Goal: Task Accomplishment & Management: Use online tool/utility

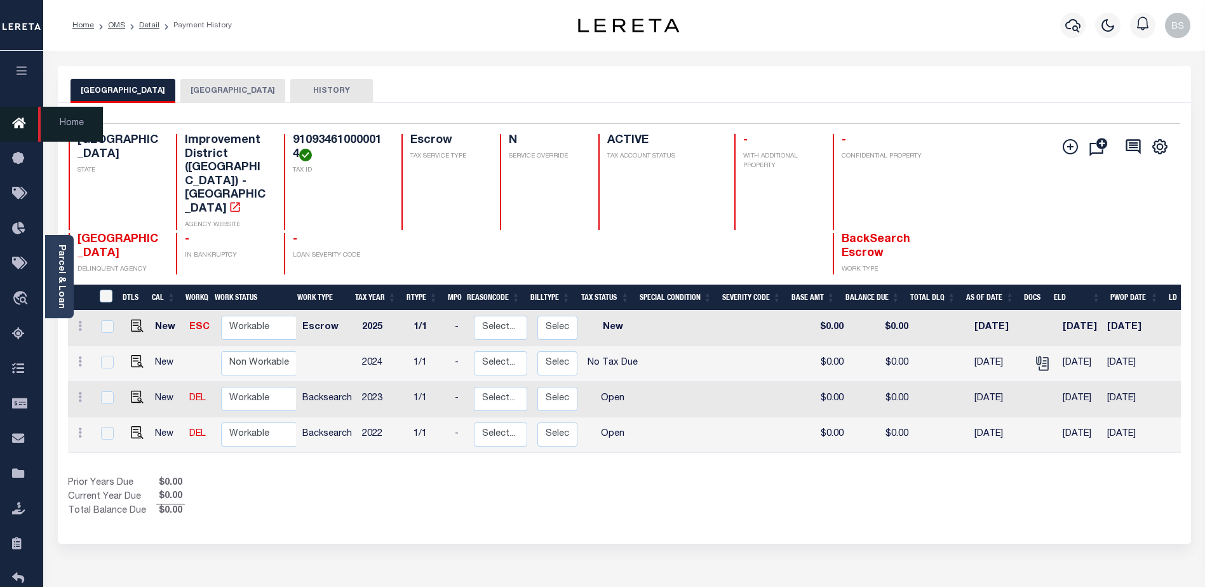
click at [18, 123] on icon at bounding box center [22, 124] width 20 height 16
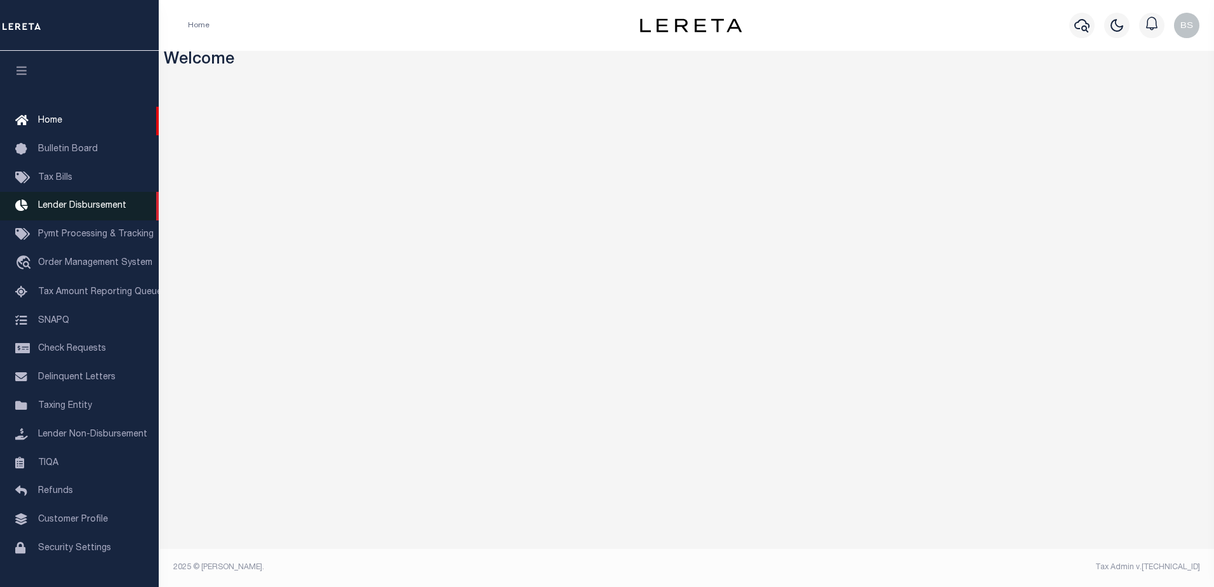
click at [68, 208] on span "Lender Disbursement" at bounding box center [82, 205] width 88 height 9
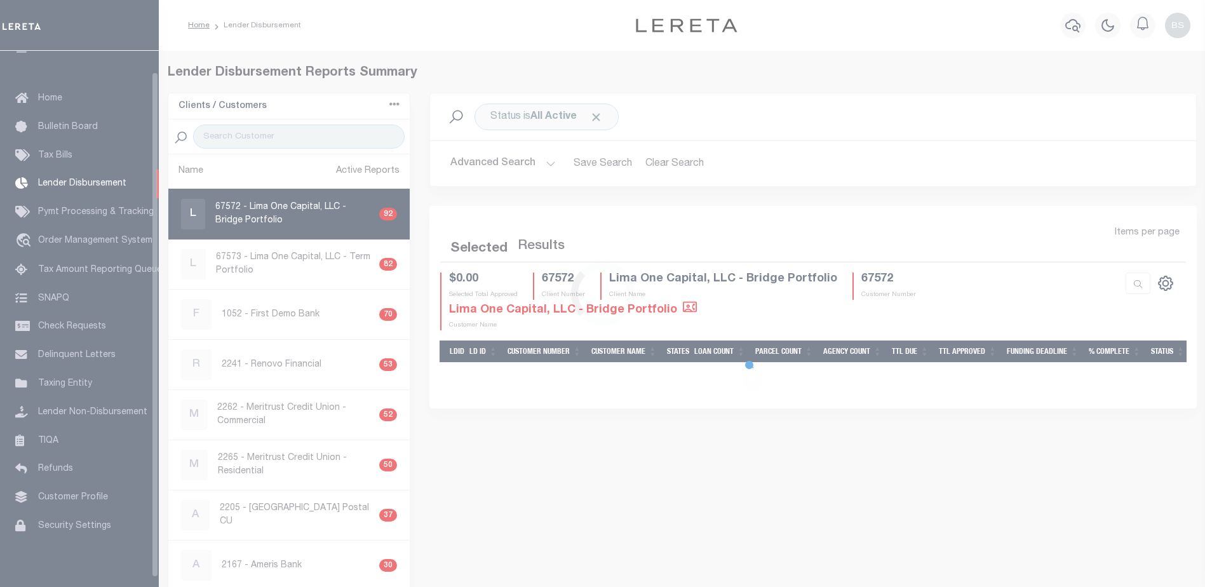
scroll to position [22, 0]
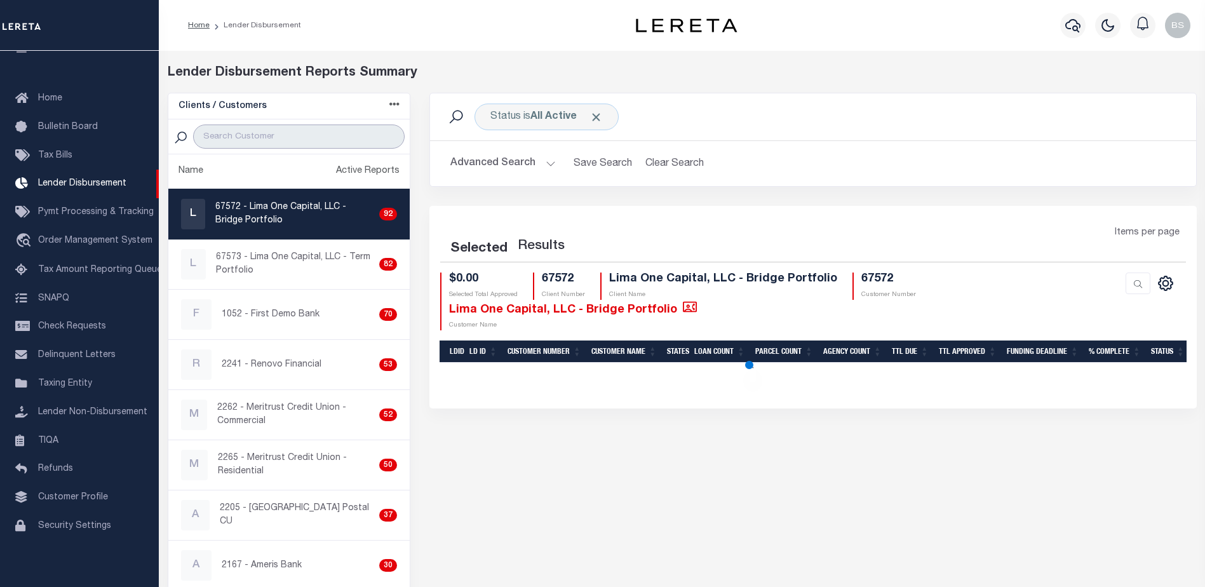
click at [254, 136] on input "search" at bounding box center [298, 136] width 211 height 24
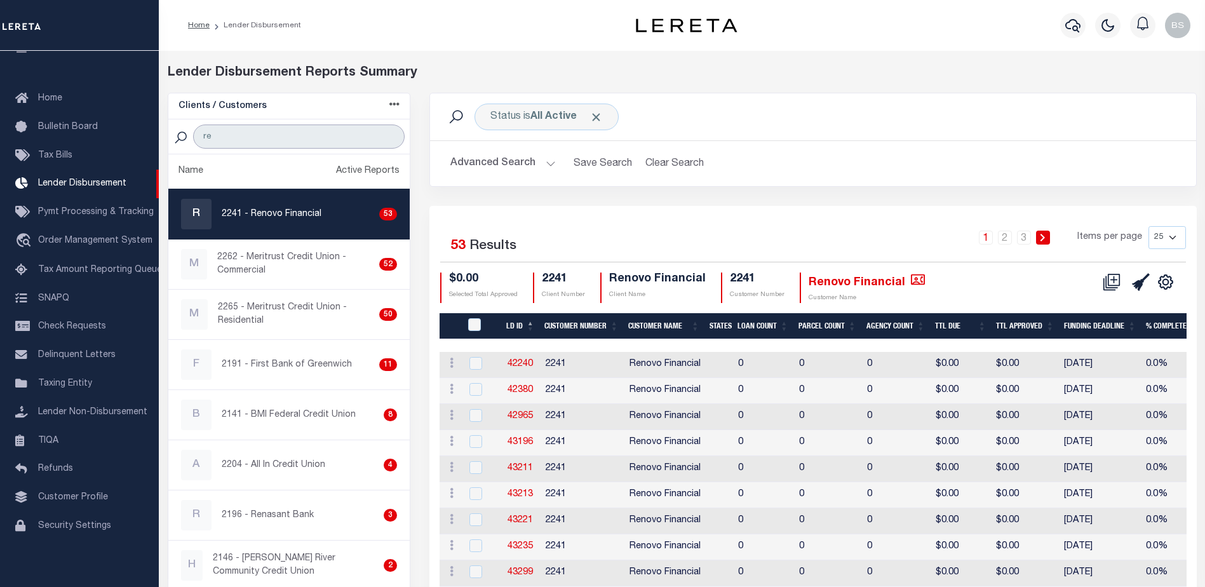
type input "re"
click at [294, 213] on p "2241 - Renovo Financial" at bounding box center [272, 214] width 100 height 13
checkbox input "true"
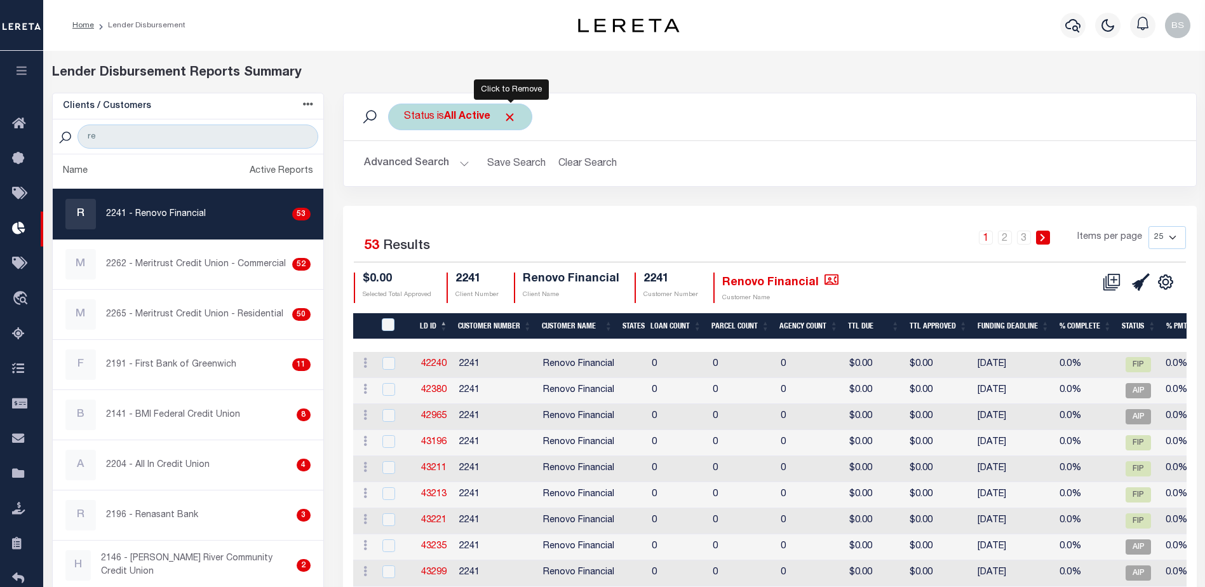
click at [514, 114] on span "Click to Remove" at bounding box center [509, 117] width 13 height 13
click at [461, 161] on button "Advanced Search" at bounding box center [416, 163] width 105 height 25
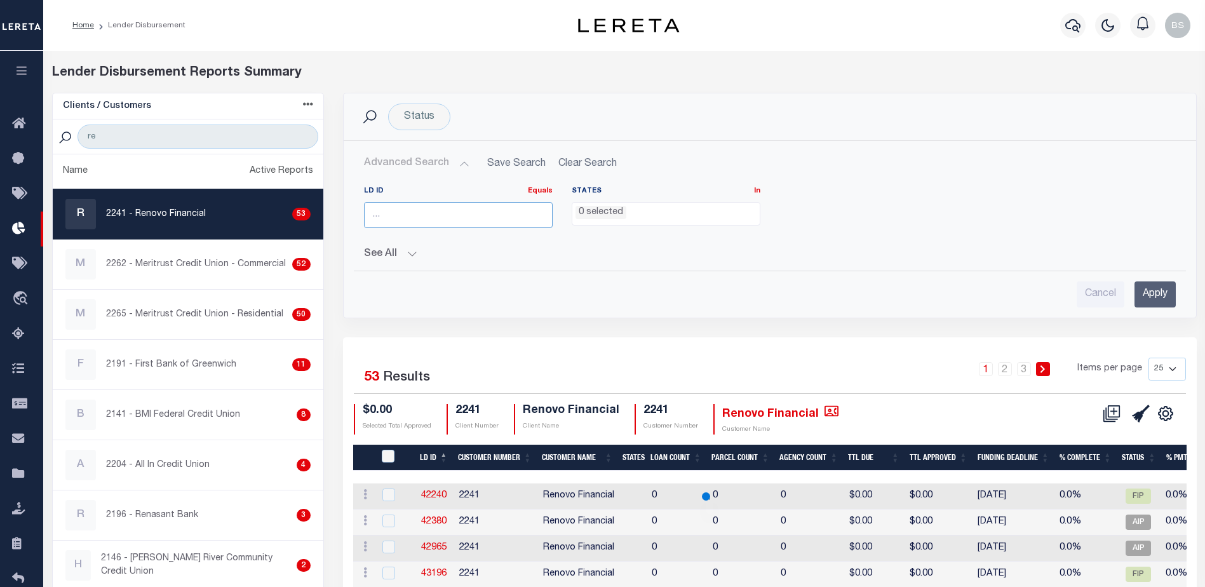
click at [436, 208] on input "number" at bounding box center [458, 215] width 189 height 26
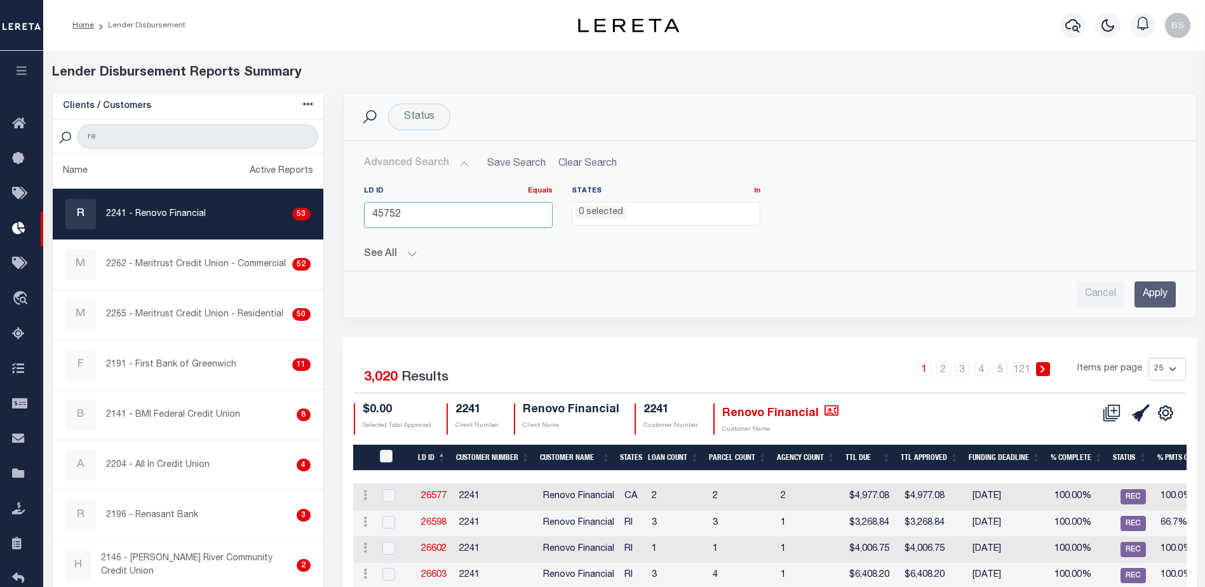
type input "45752"
click at [1154, 296] on input "Apply" at bounding box center [1154, 294] width 41 height 26
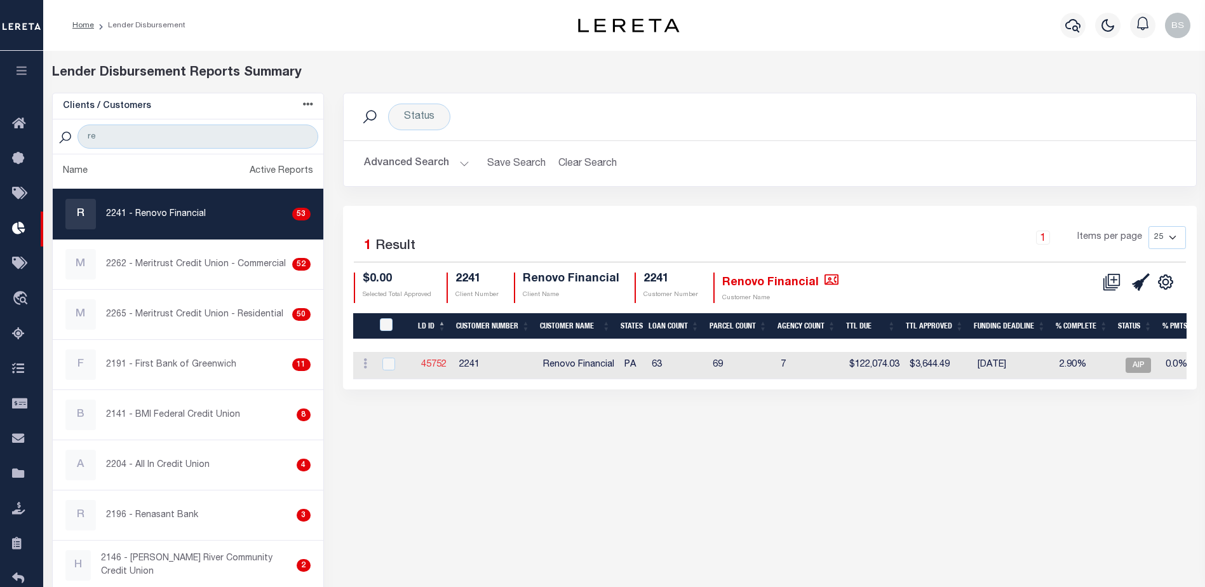
click at [431, 364] on link "45752" at bounding box center [433, 364] width 25 height 9
checkbox input "true"
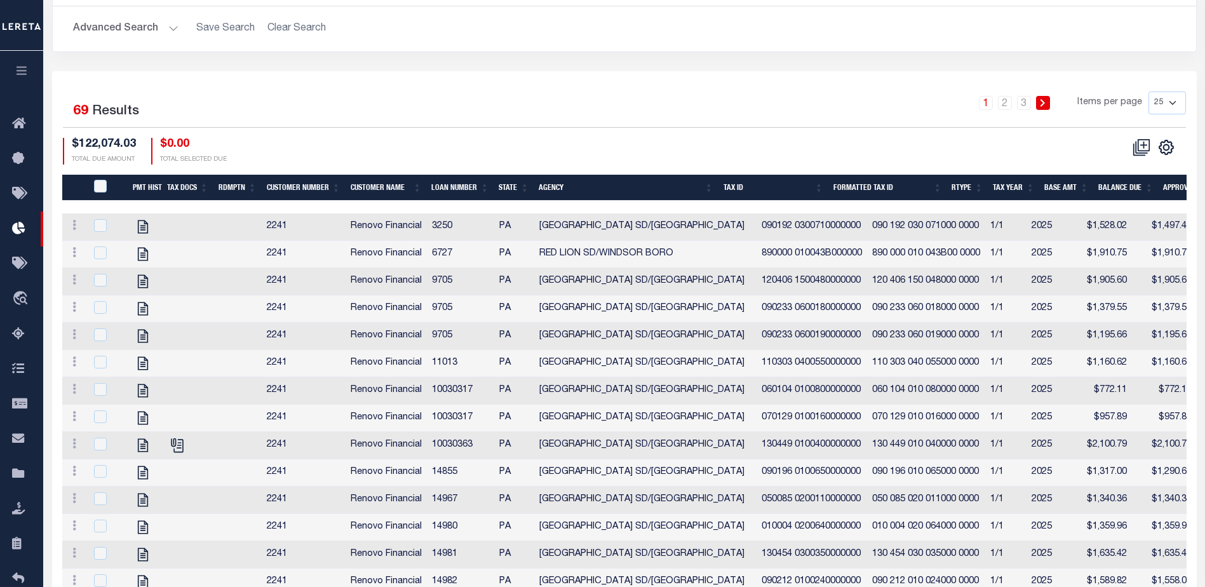
scroll to position [381, 0]
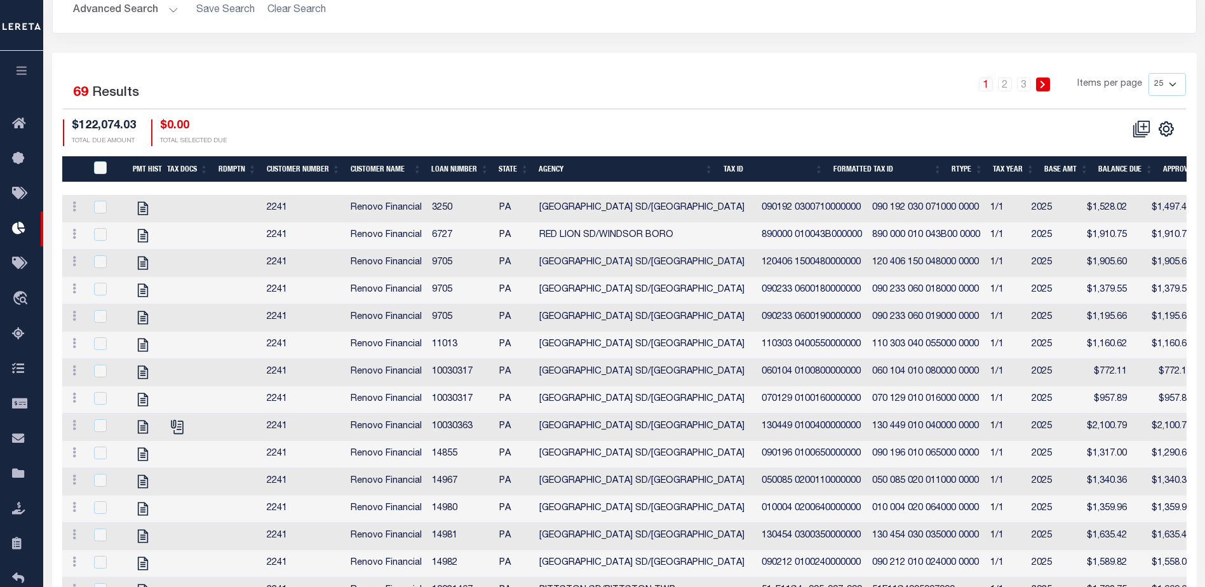
drag, startPoint x: 1175, startPoint y: 77, endPoint x: 1174, endPoint y: 84, distance: 6.4
click at [1175, 78] on select "25 50 100 200" at bounding box center [1166, 84] width 37 height 23
select select "200"
click at [1148, 73] on select "25 50 100 200" at bounding box center [1166, 84] width 37 height 23
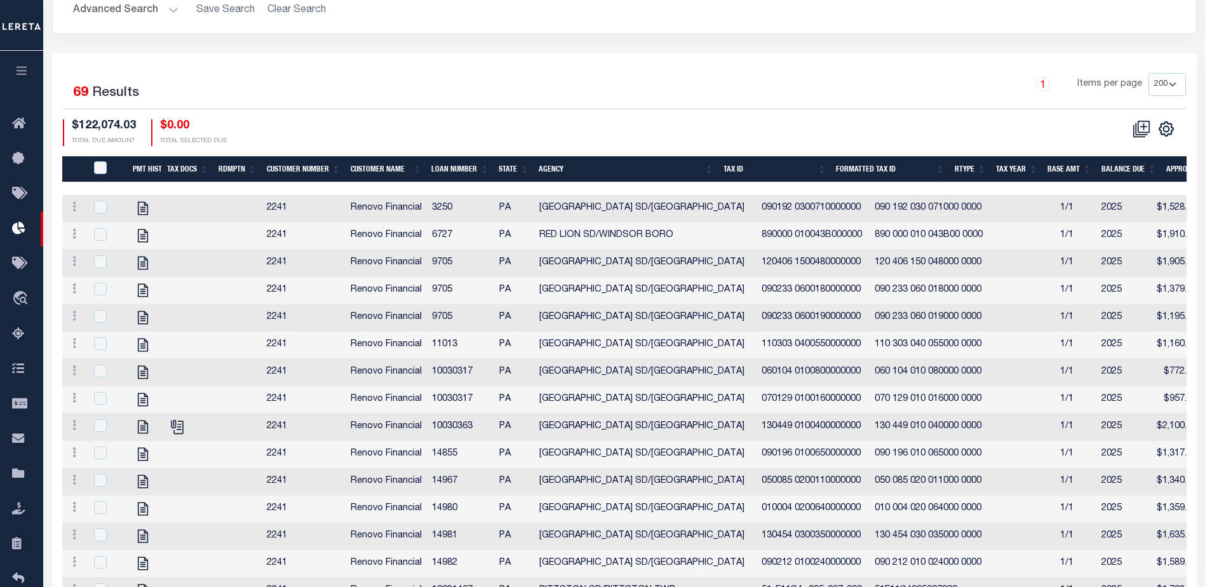
click at [739, 164] on th "Tax Id" at bounding box center [774, 169] width 113 height 26
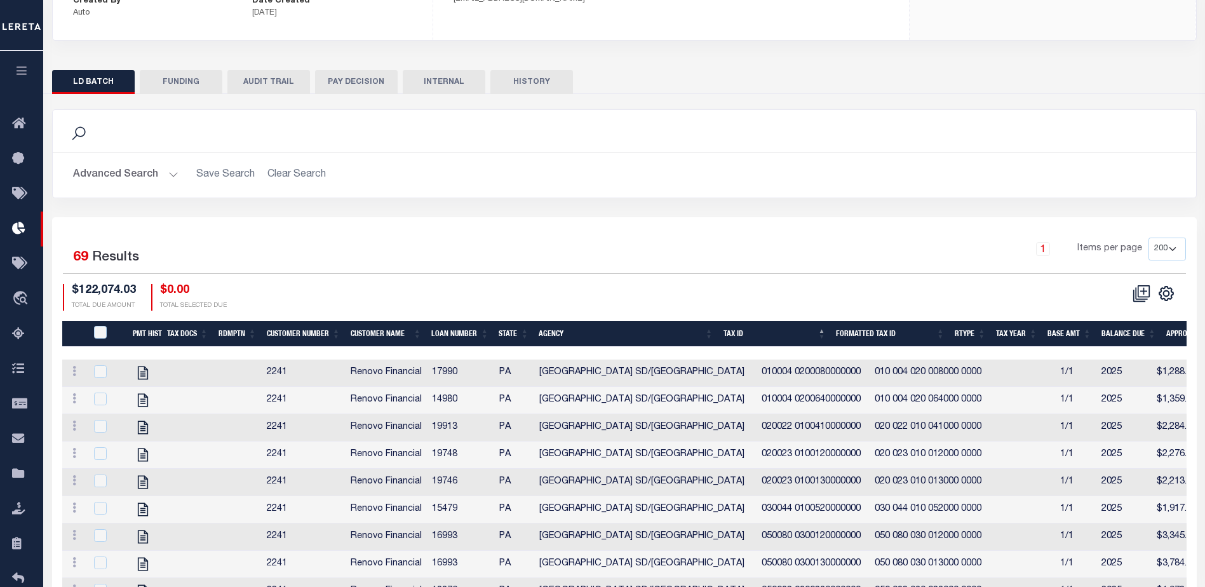
scroll to position [127, 0]
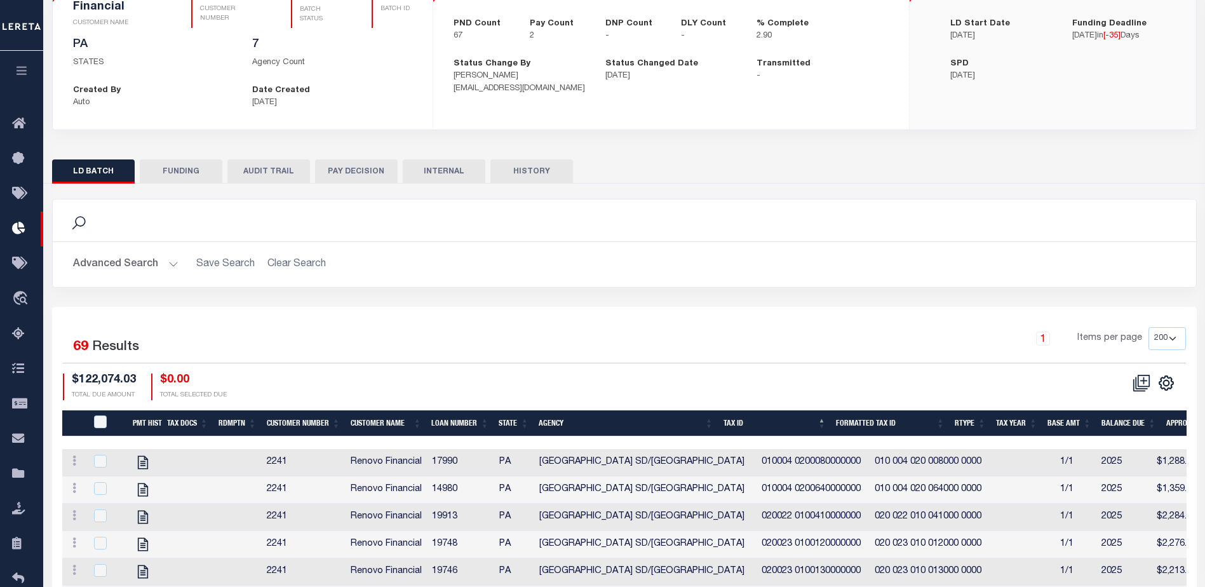
click at [187, 170] on button "FUNDING" at bounding box center [181, 171] width 83 height 24
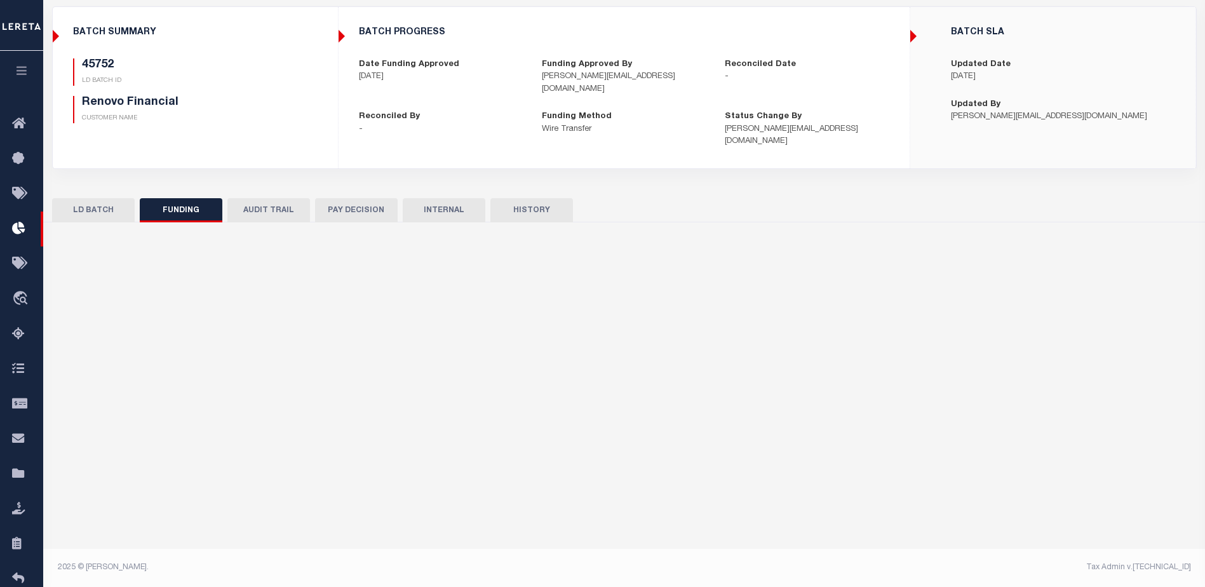
type input "$118,762.29"
type input "$3,644.49"
type input "$0"
type input "[DATE]"
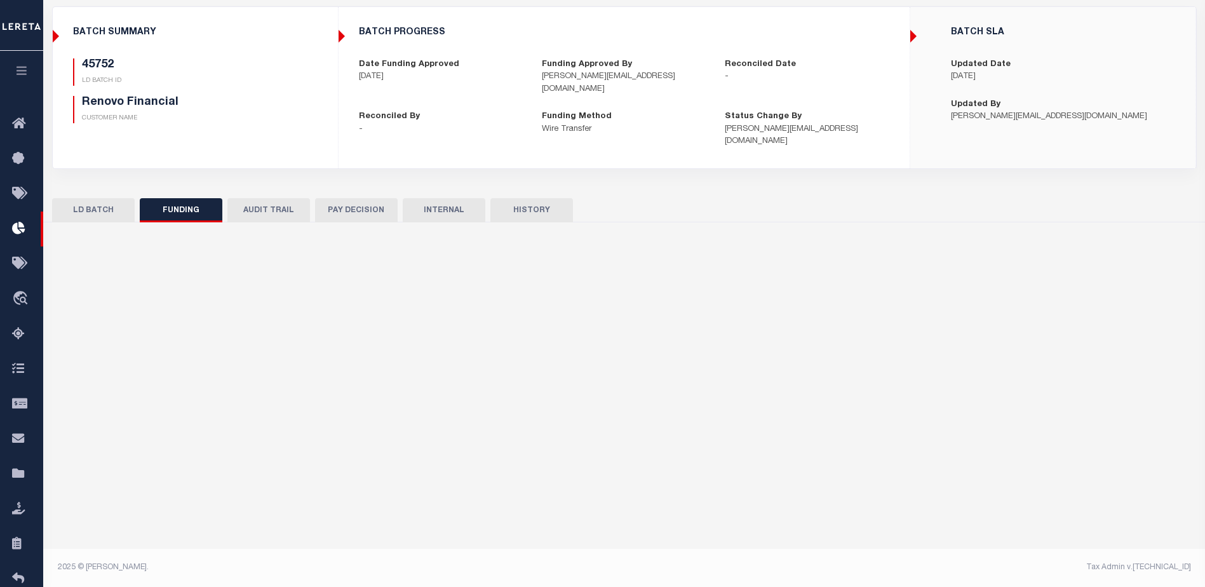
select select "100"
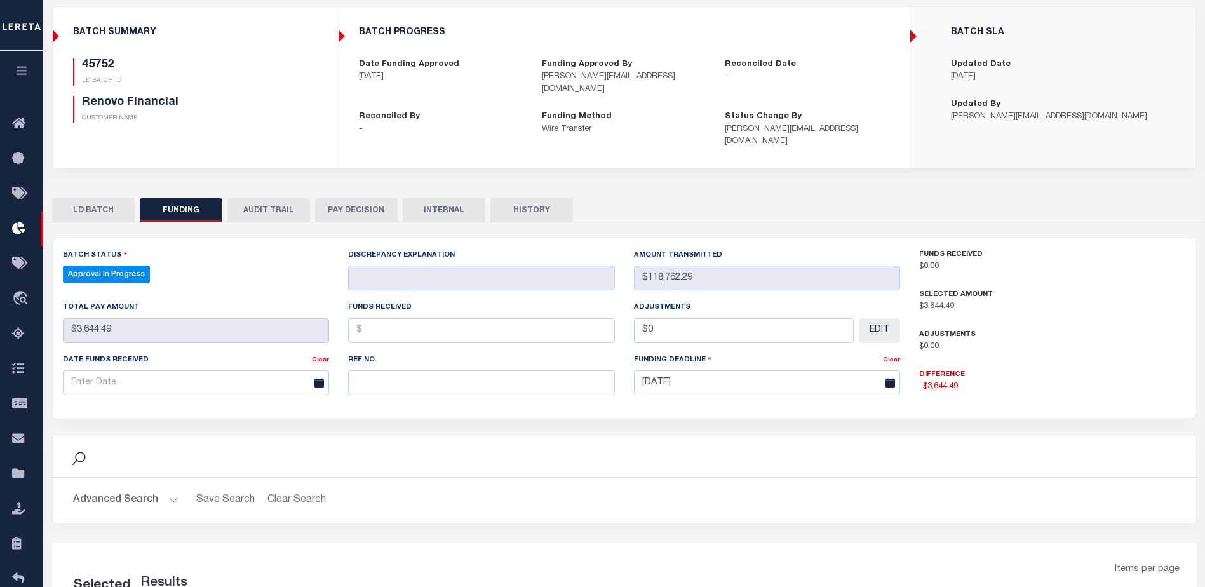
select select "100"
click at [80, 198] on button "LD BATCH" at bounding box center [93, 210] width 83 height 24
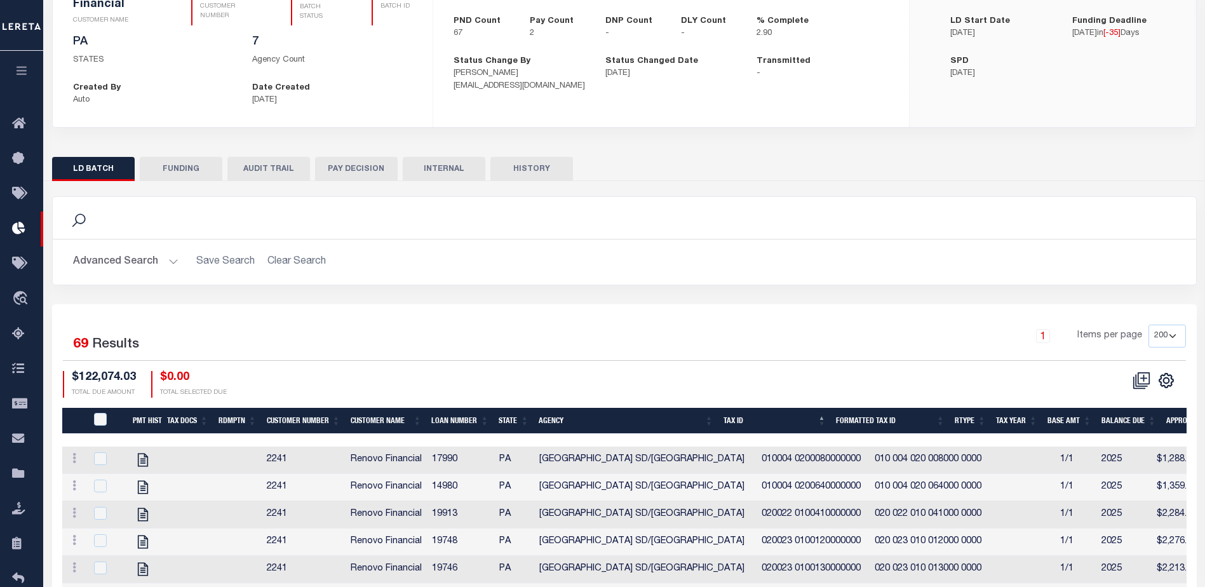
scroll to position [126, 0]
